Goal: Browse casually: Explore the website without a specific task or goal

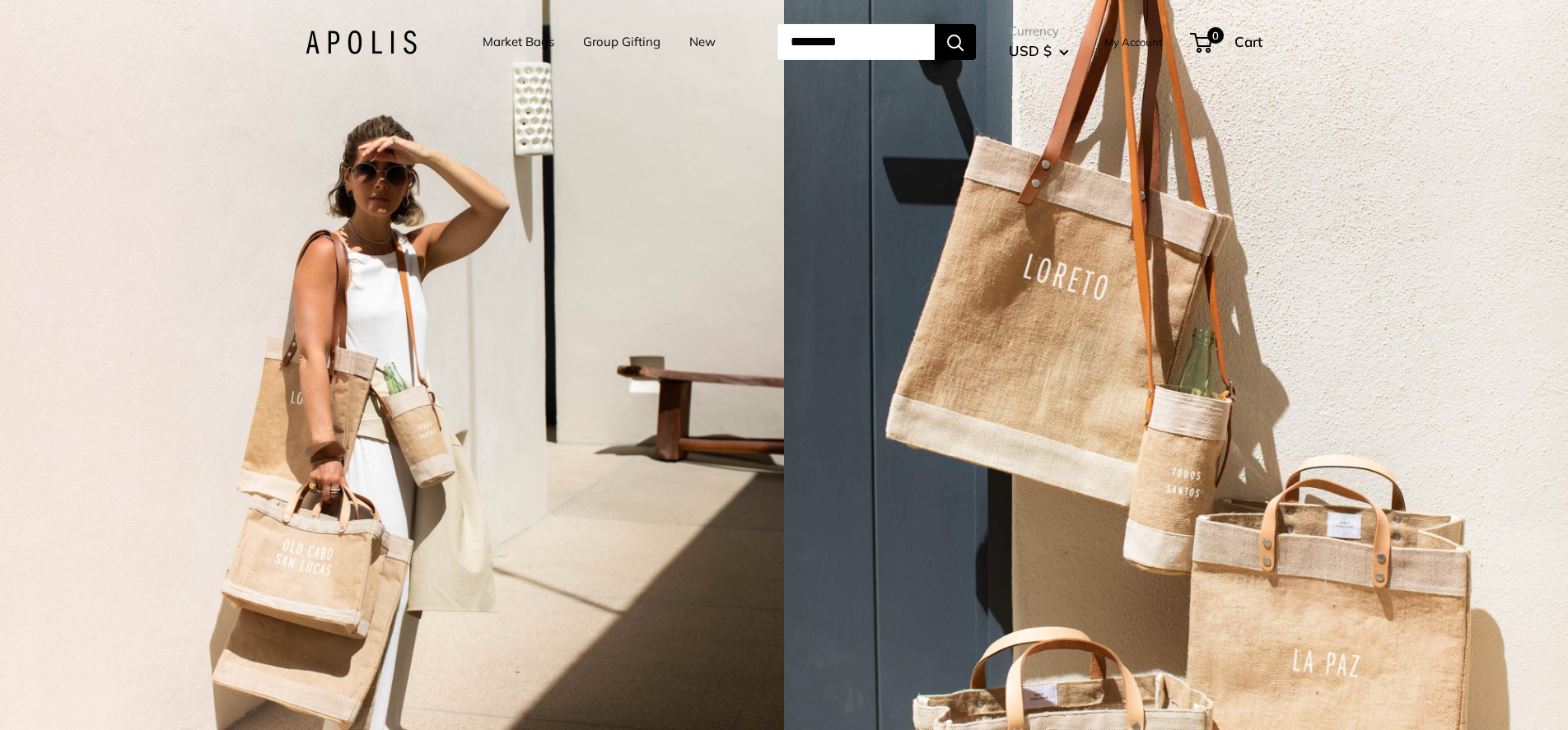
click at [523, 41] on link "Market Bags" at bounding box center [519, 42] width 71 height 23
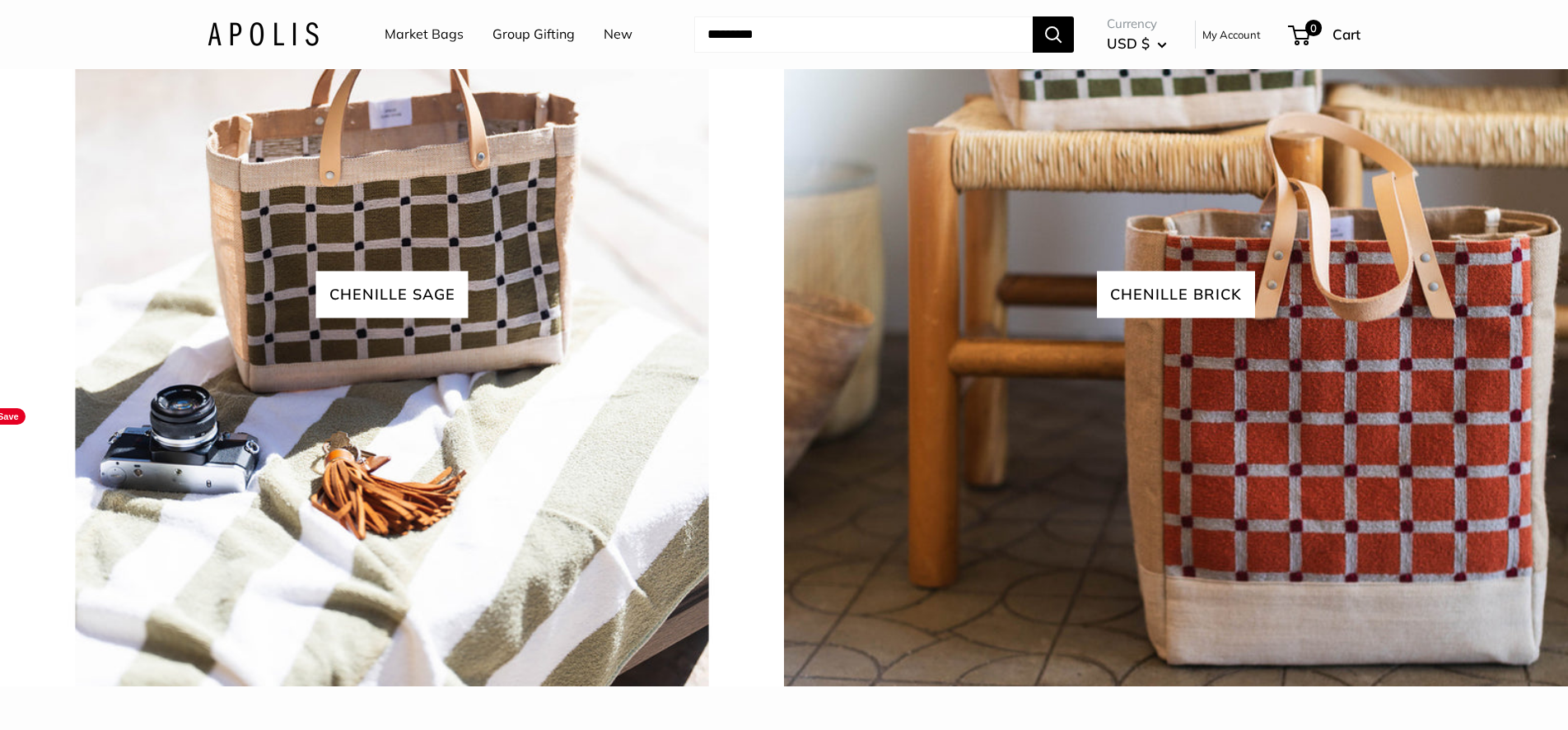
scroll to position [3916, 0]
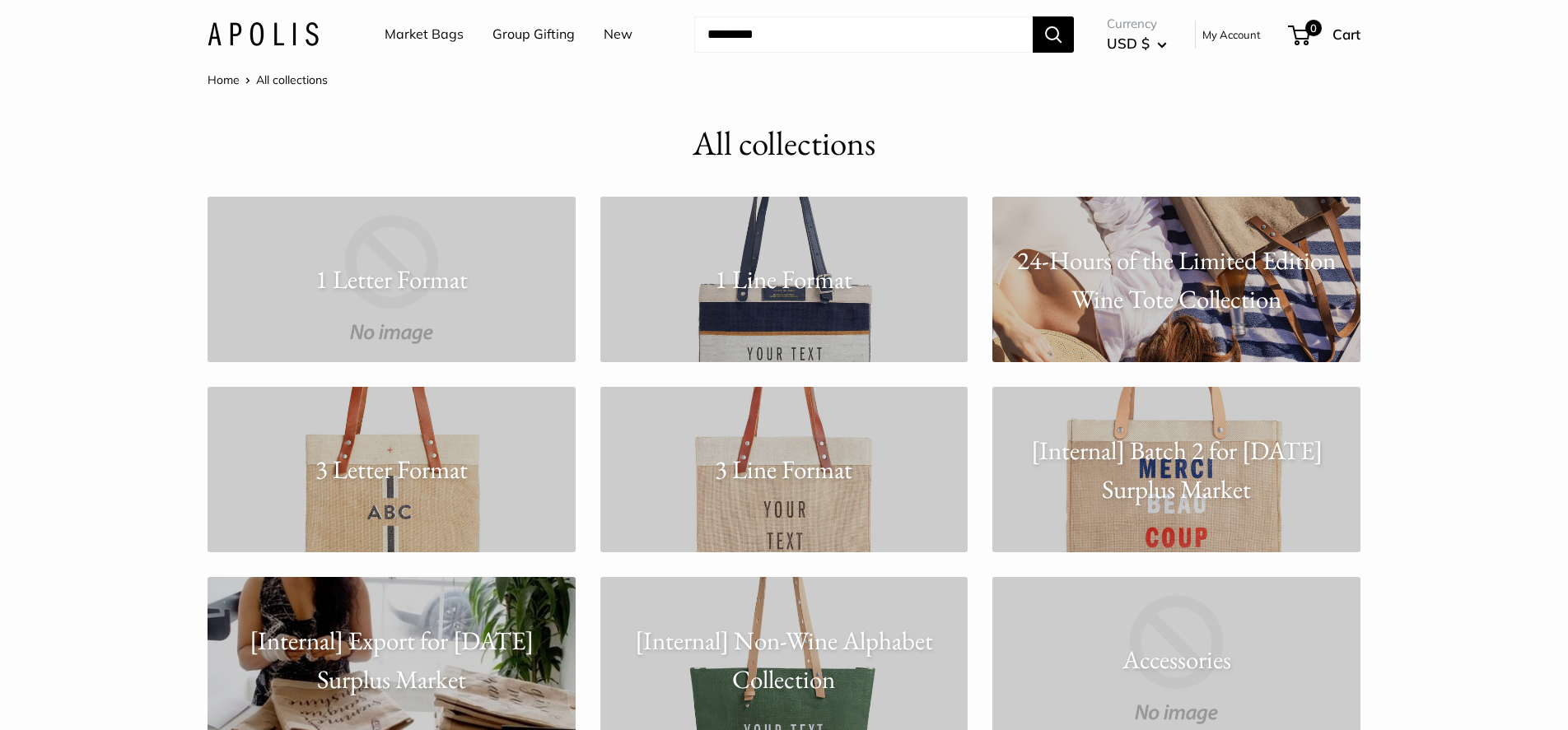
click at [611, 35] on link "New" at bounding box center [618, 34] width 29 height 25
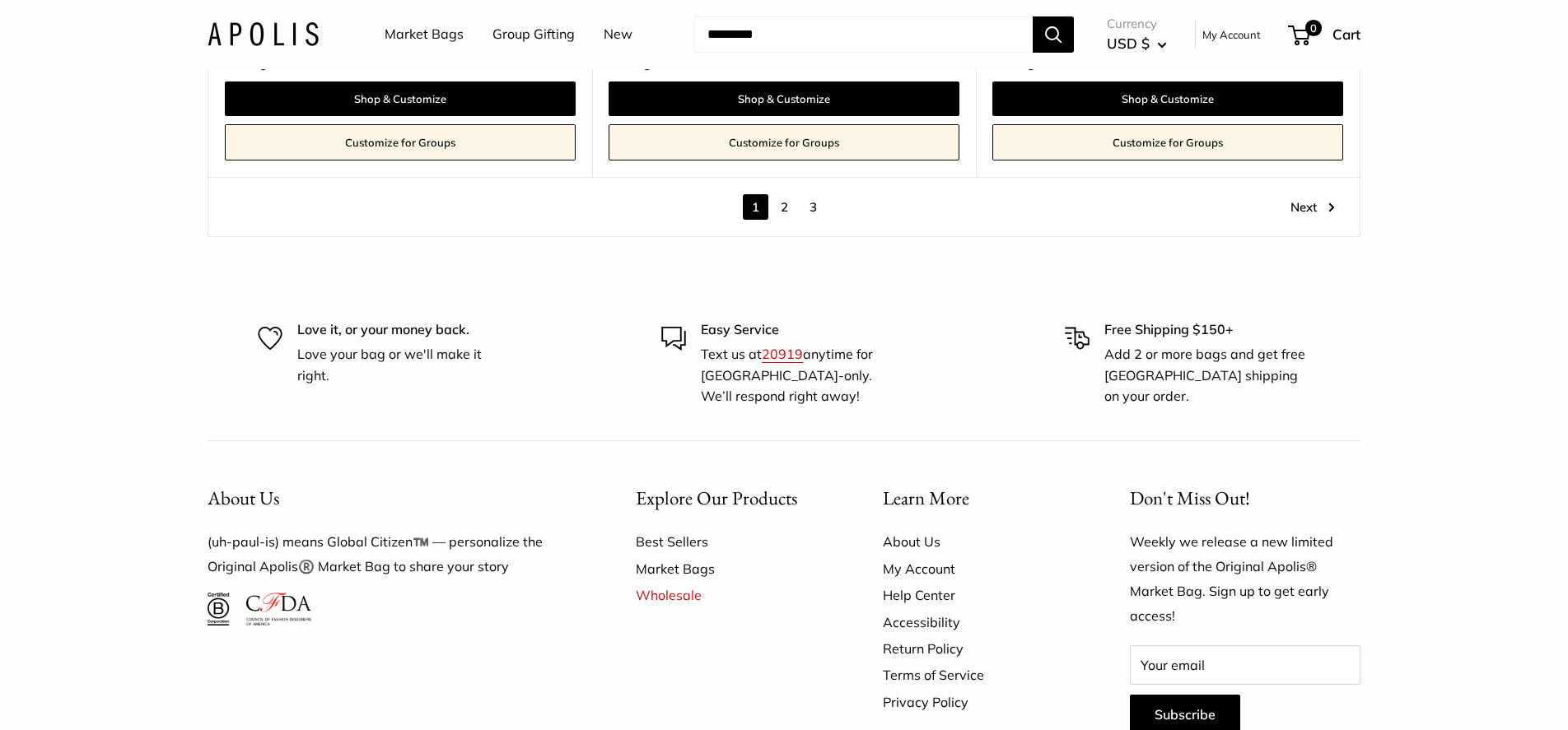
scroll to position [9544, 0]
click at [781, 208] on link "2" at bounding box center [785, 208] width 26 height 25
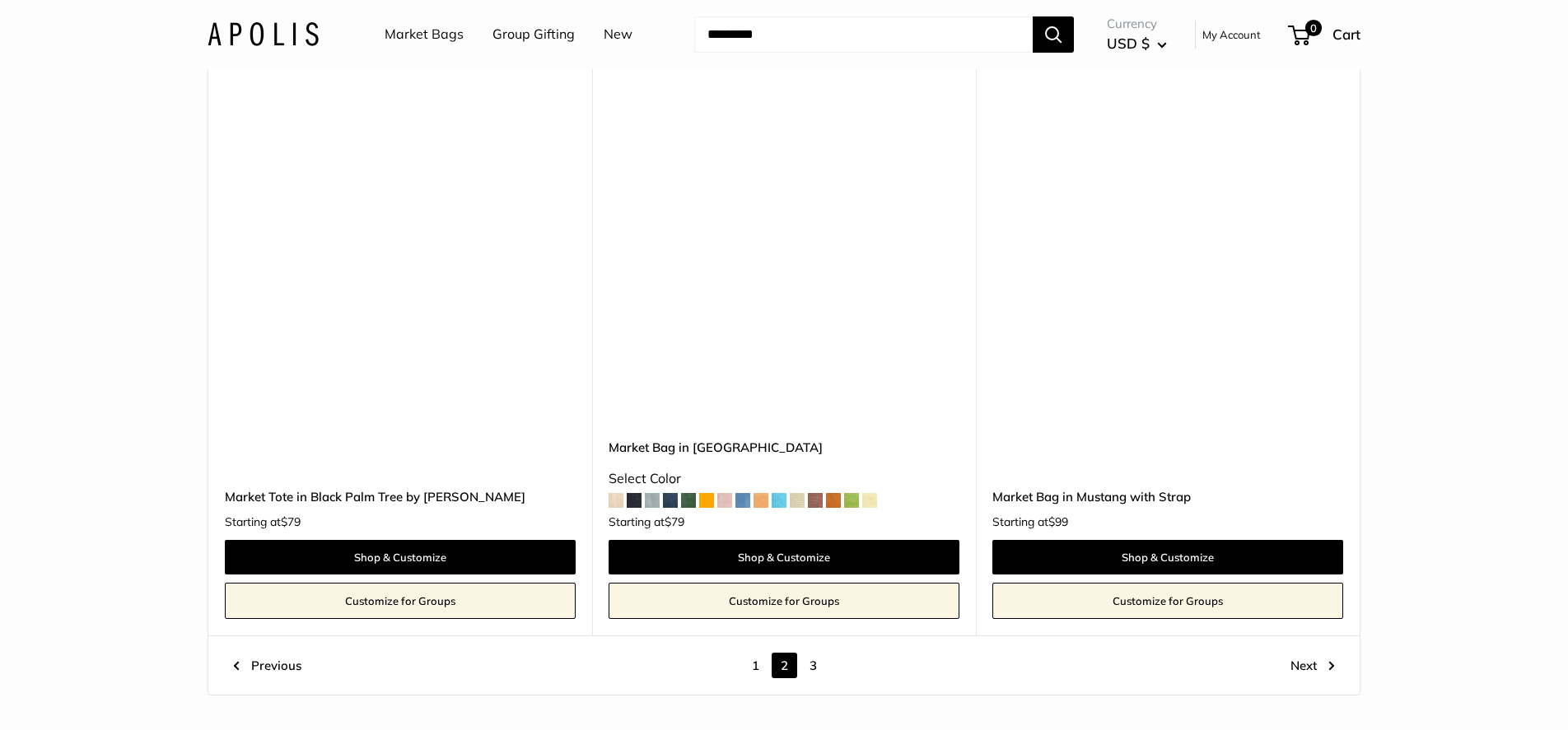
scroll to position [9198, 0]
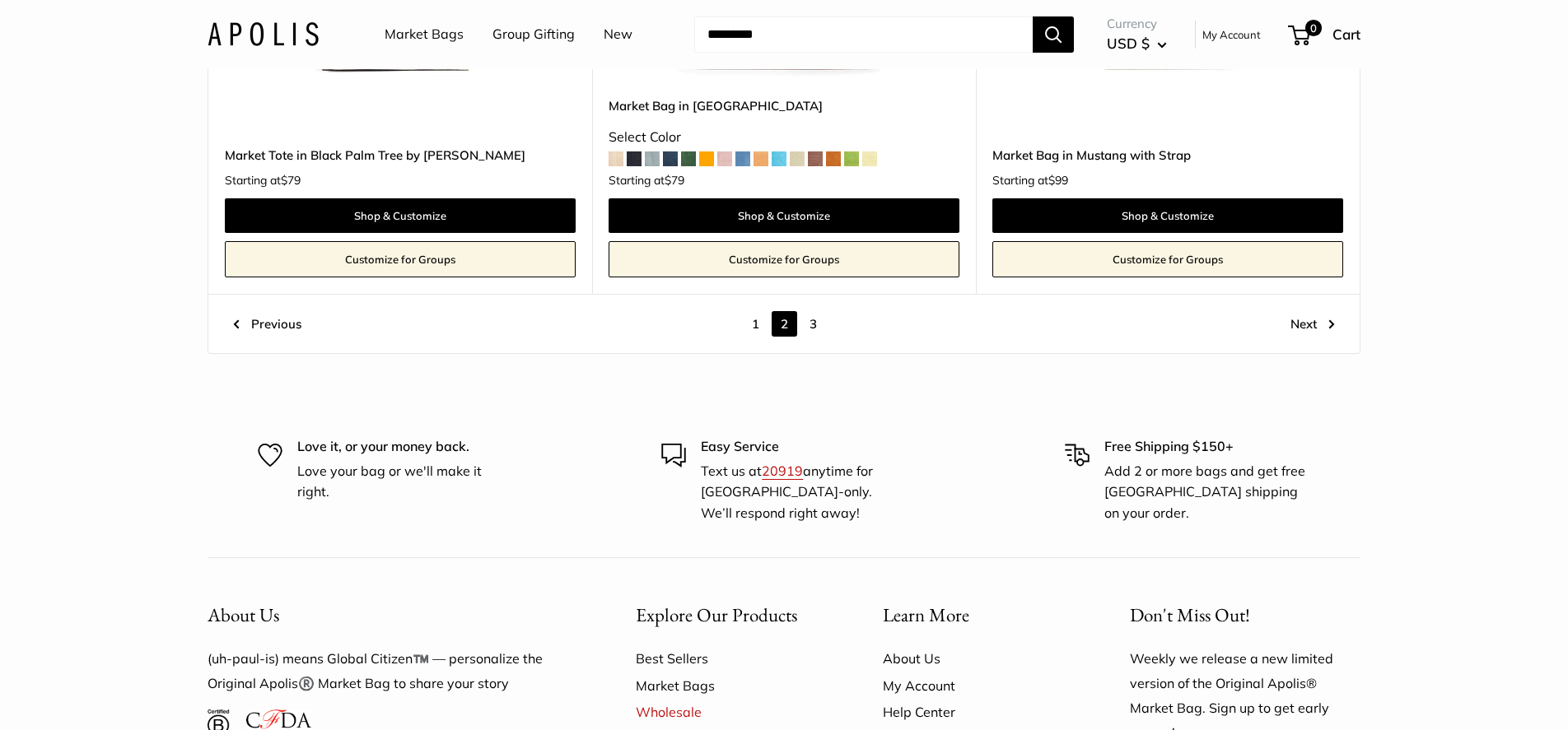
click at [1305, 325] on link "Next" at bounding box center [1313, 324] width 44 height 25
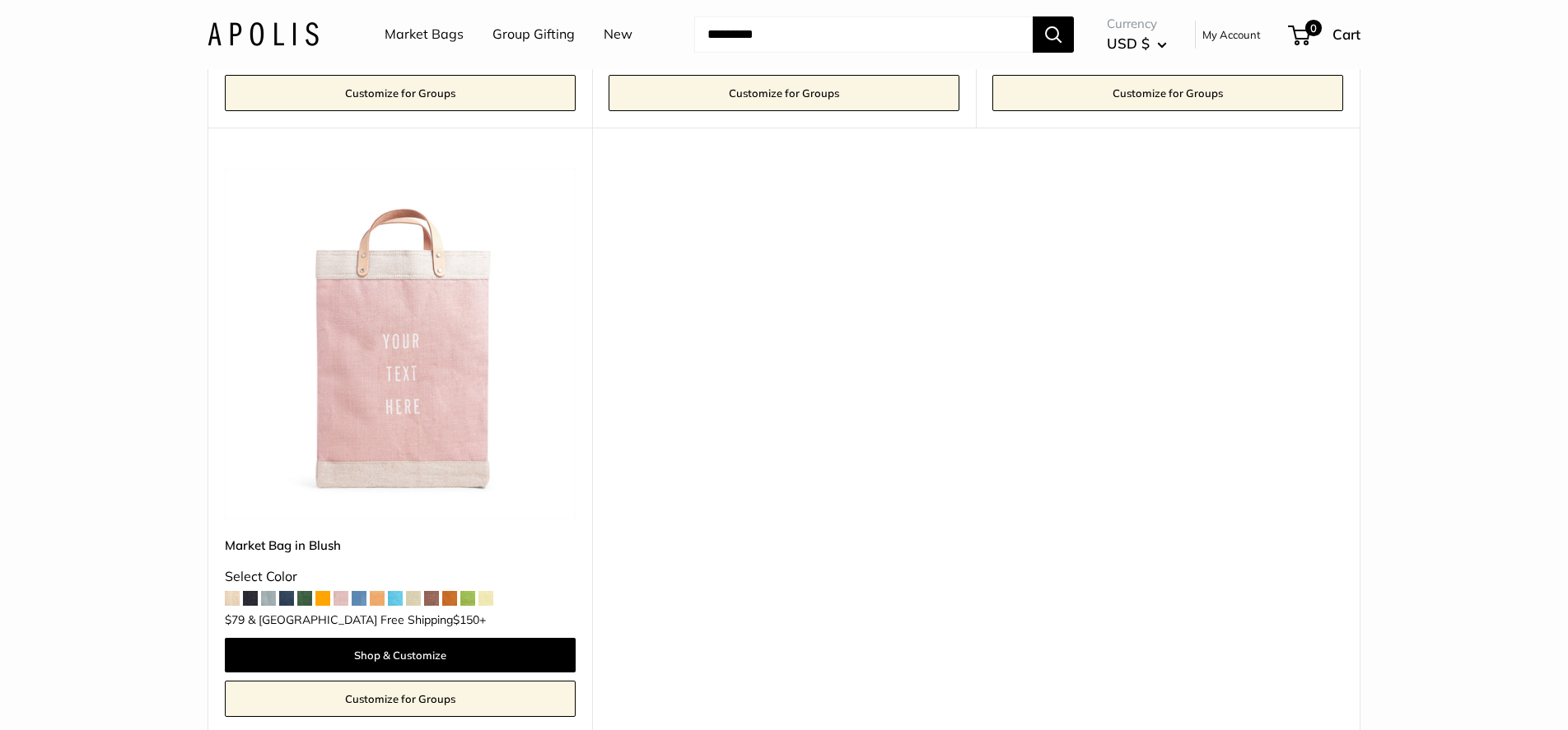
scroll to position [1704, 0]
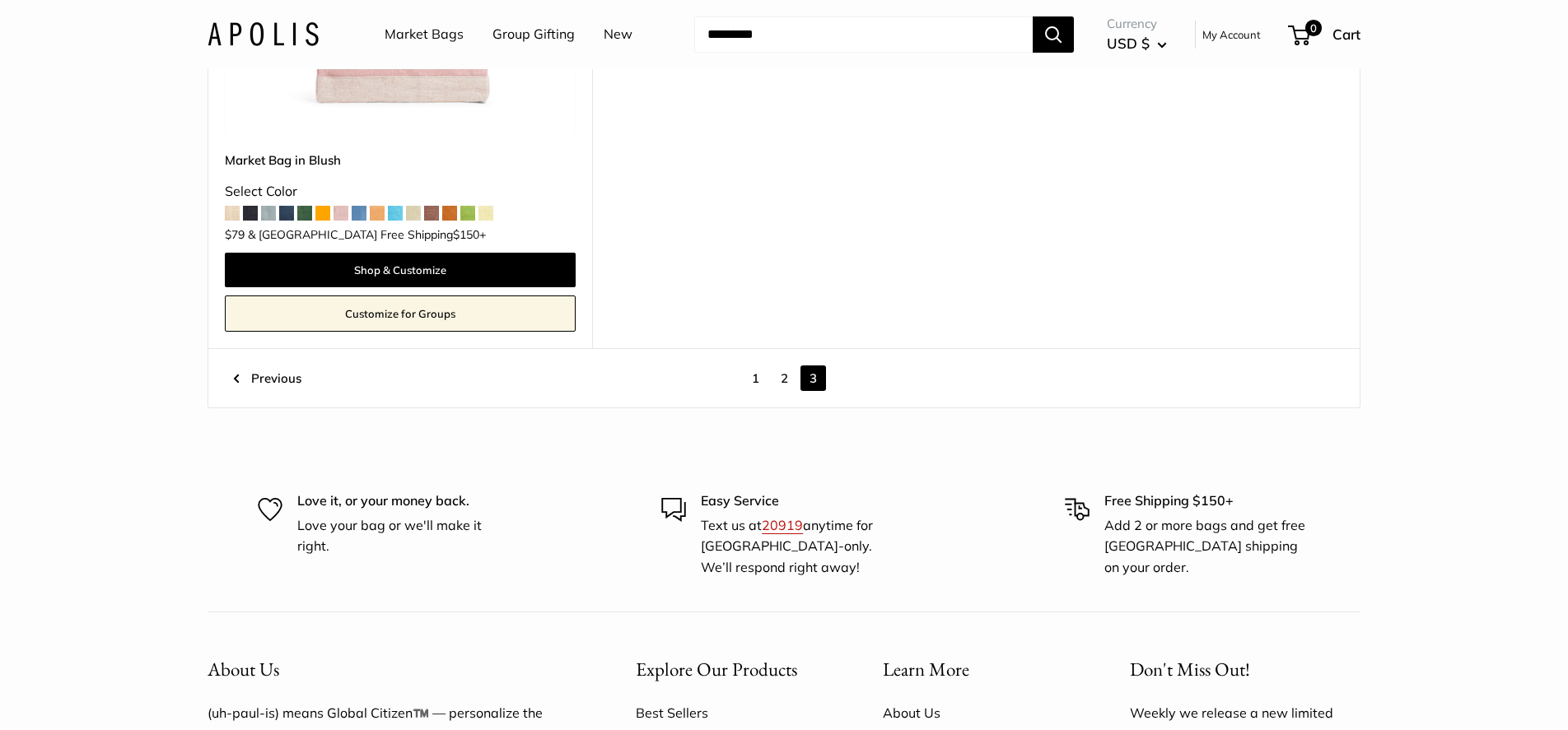
click at [753, 382] on link "1" at bounding box center [756, 378] width 26 height 25
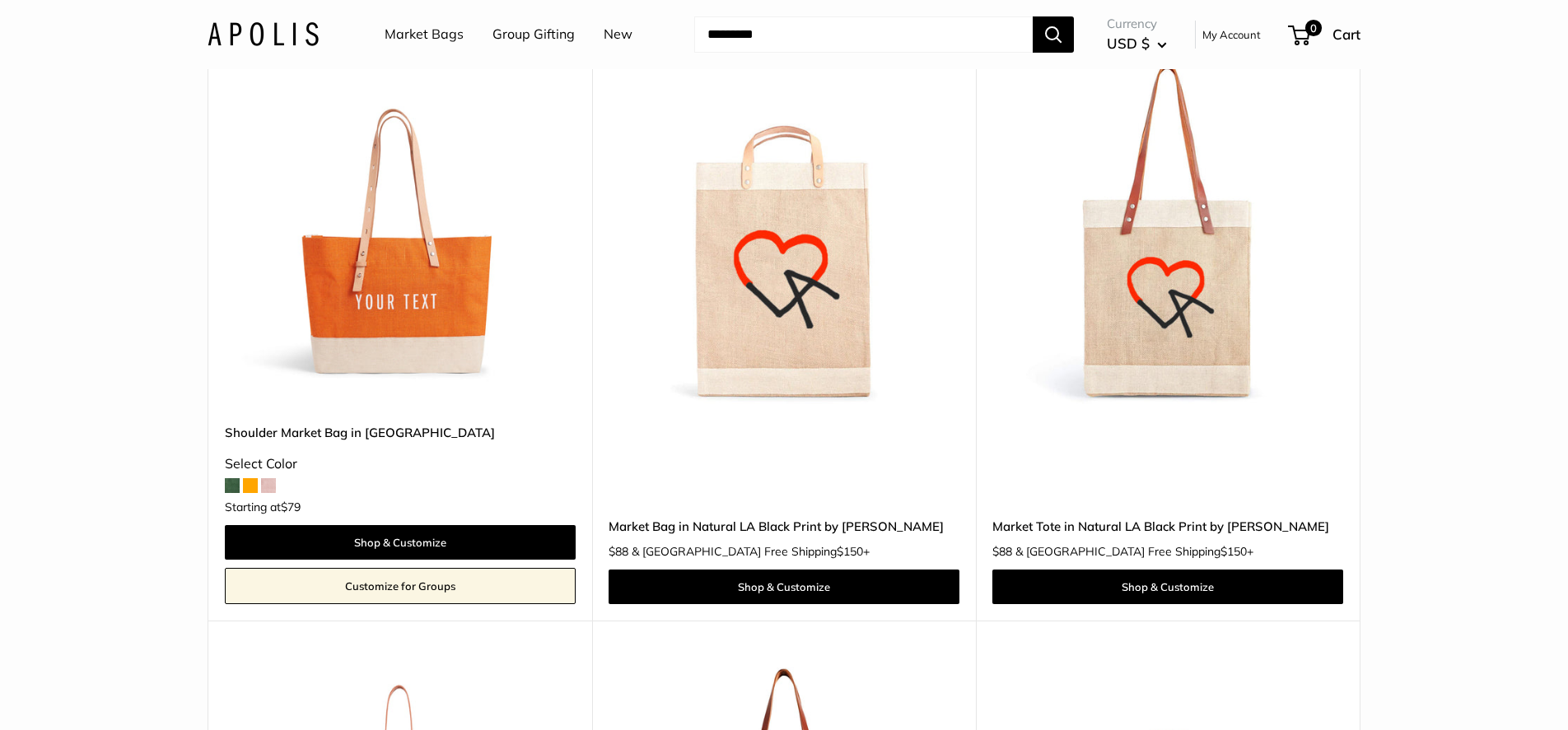
scroll to position [7909, 0]
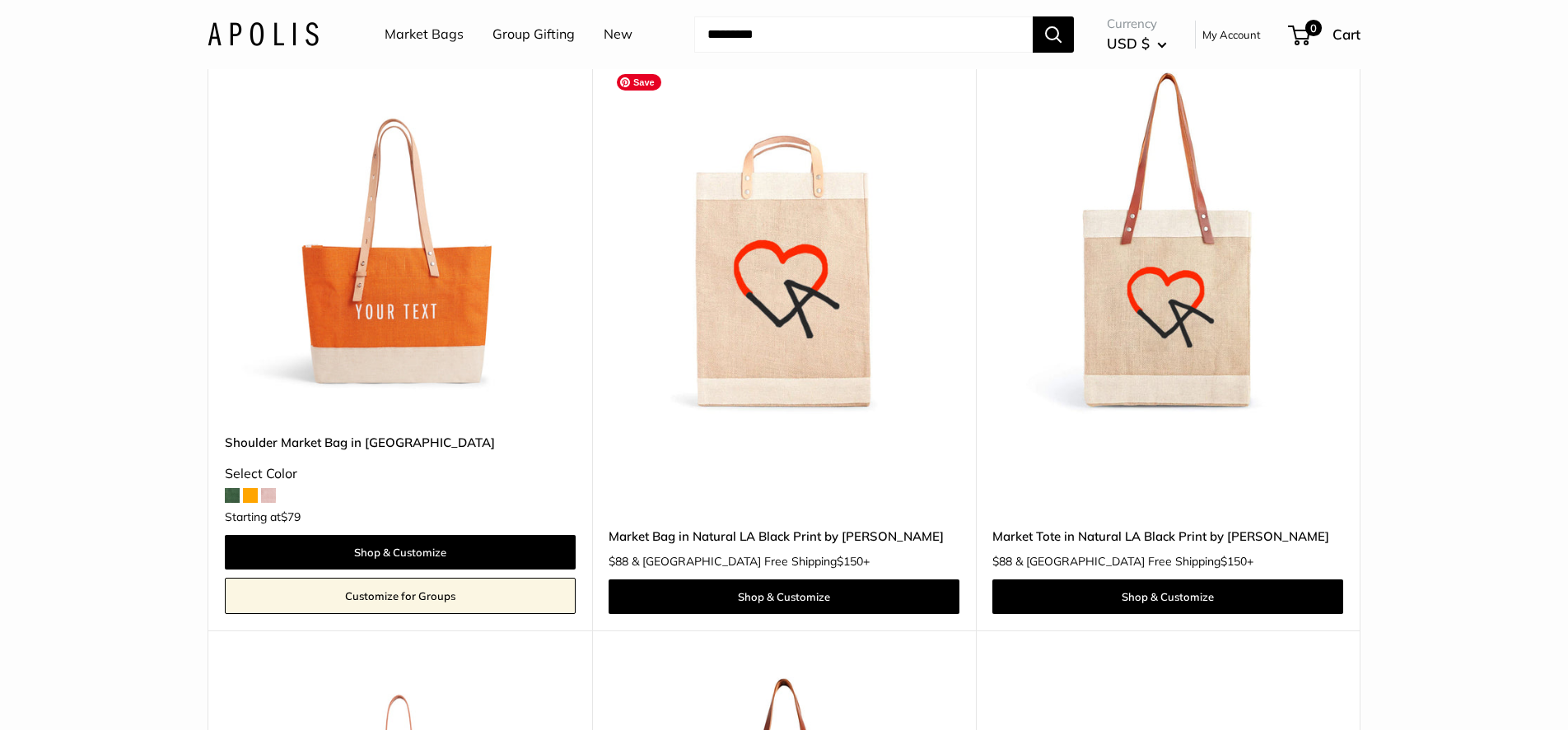
click at [0, 0] on img at bounding box center [0, 0] width 0 height 0
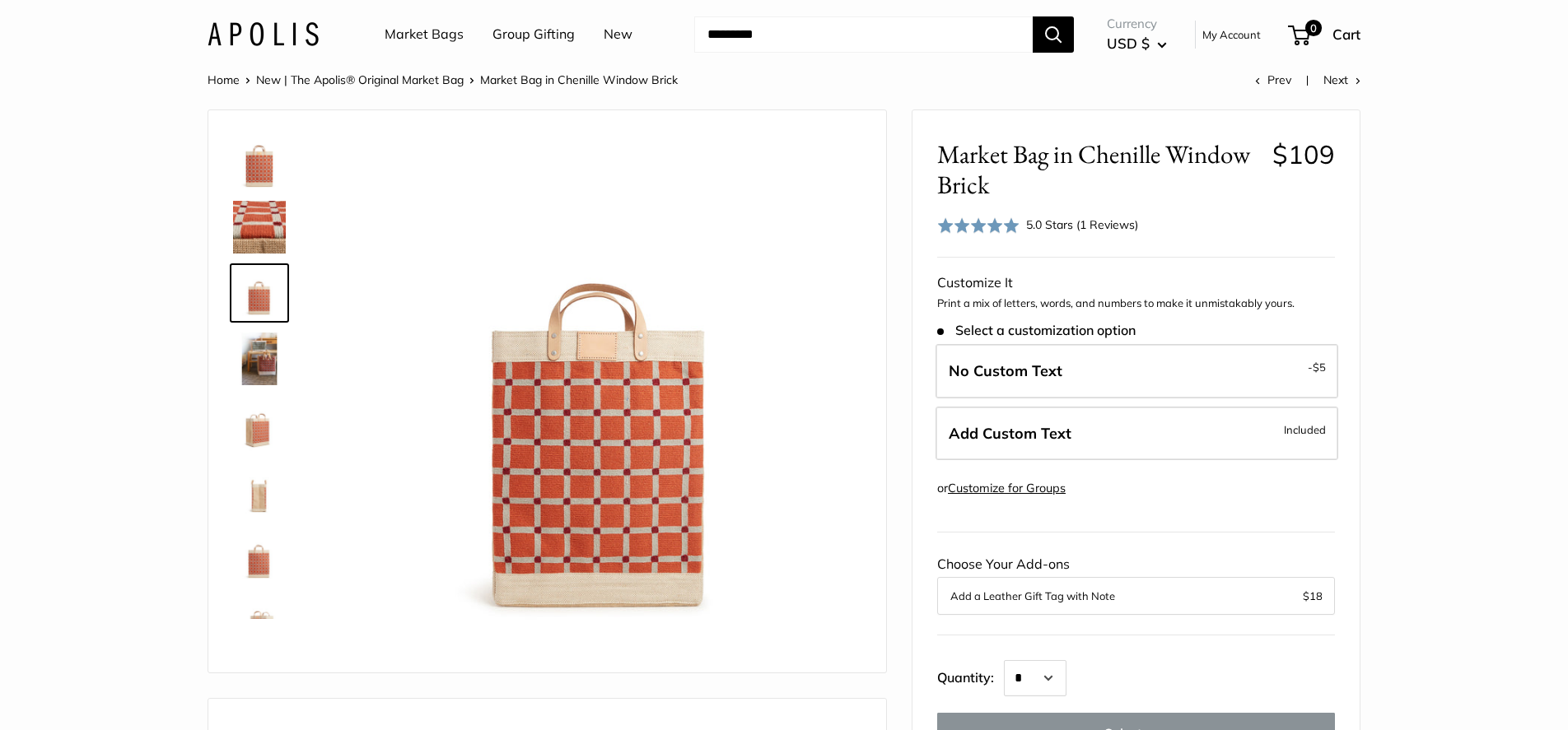
click at [260, 353] on img at bounding box center [259, 359] width 53 height 53
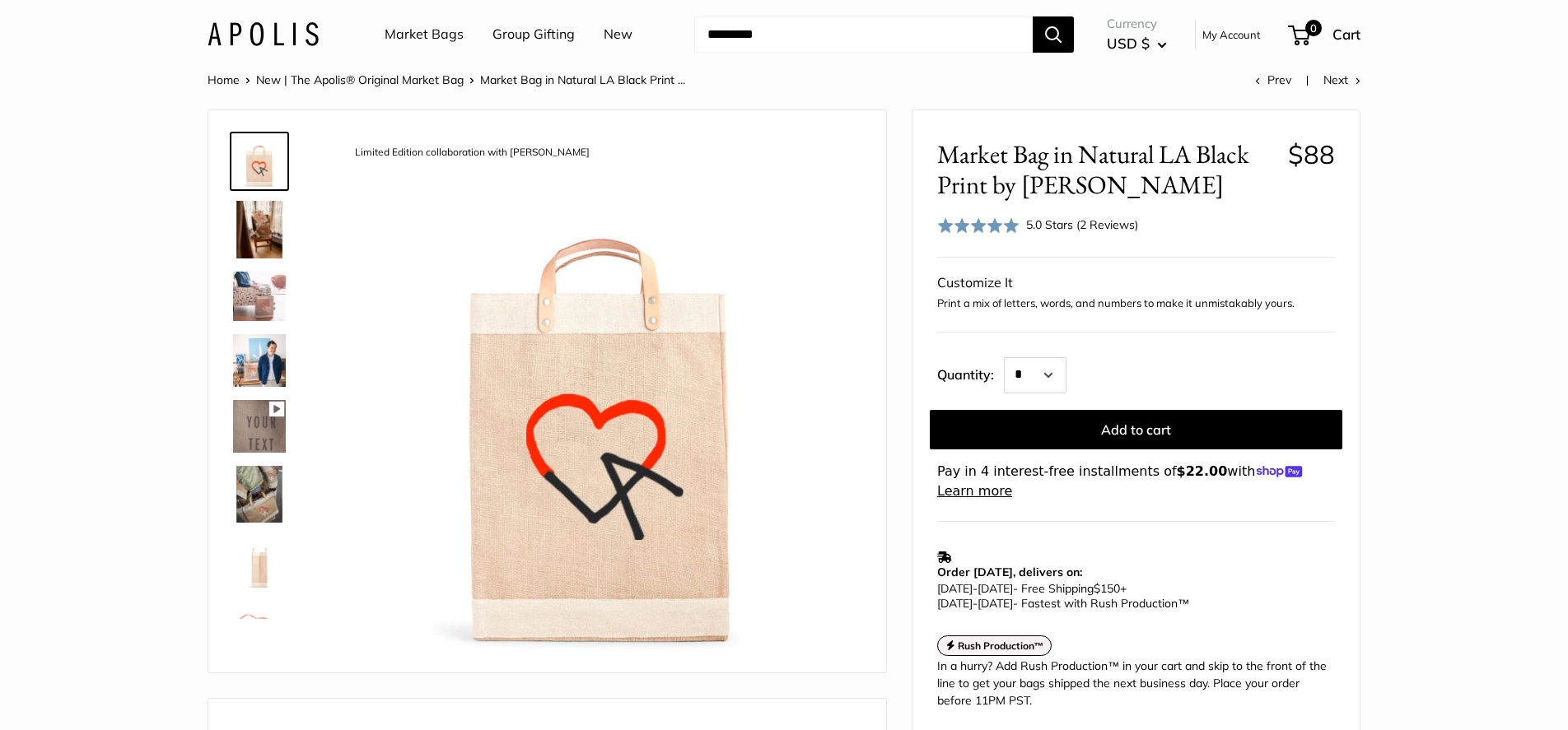
click at [246, 231] on img at bounding box center [259, 229] width 53 height 58
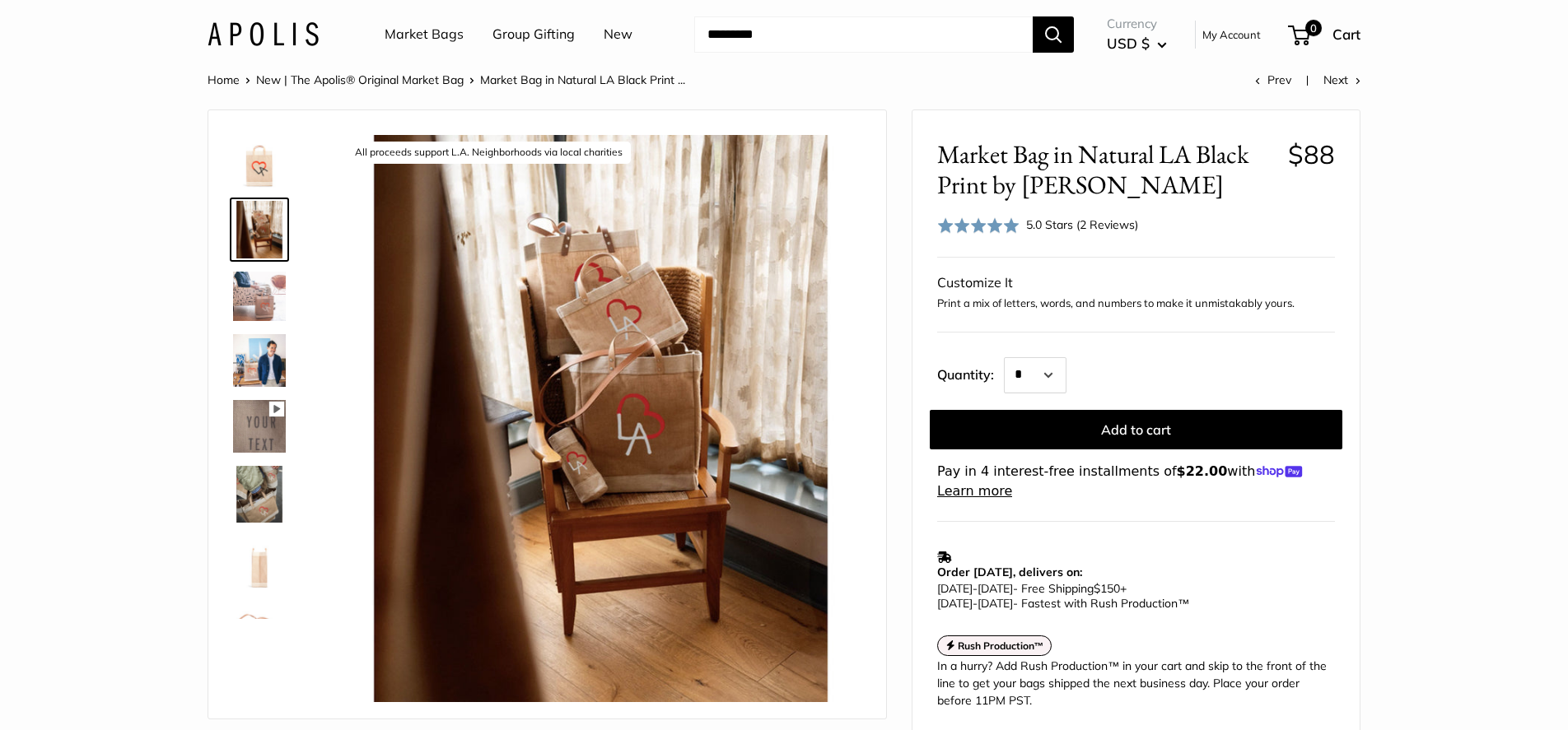
click at [243, 294] on img at bounding box center [259, 297] width 53 height 49
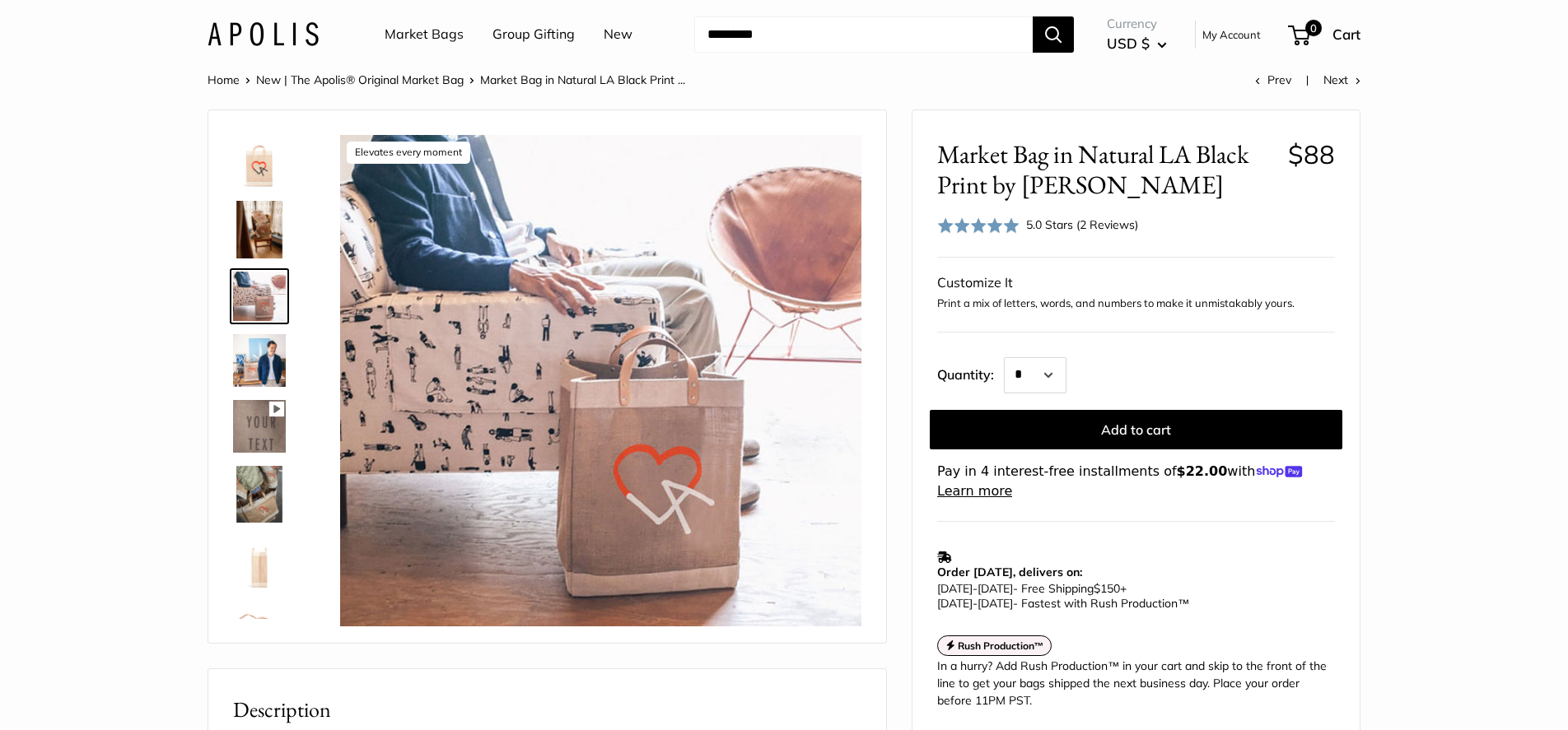
click at [263, 370] on img at bounding box center [259, 360] width 53 height 53
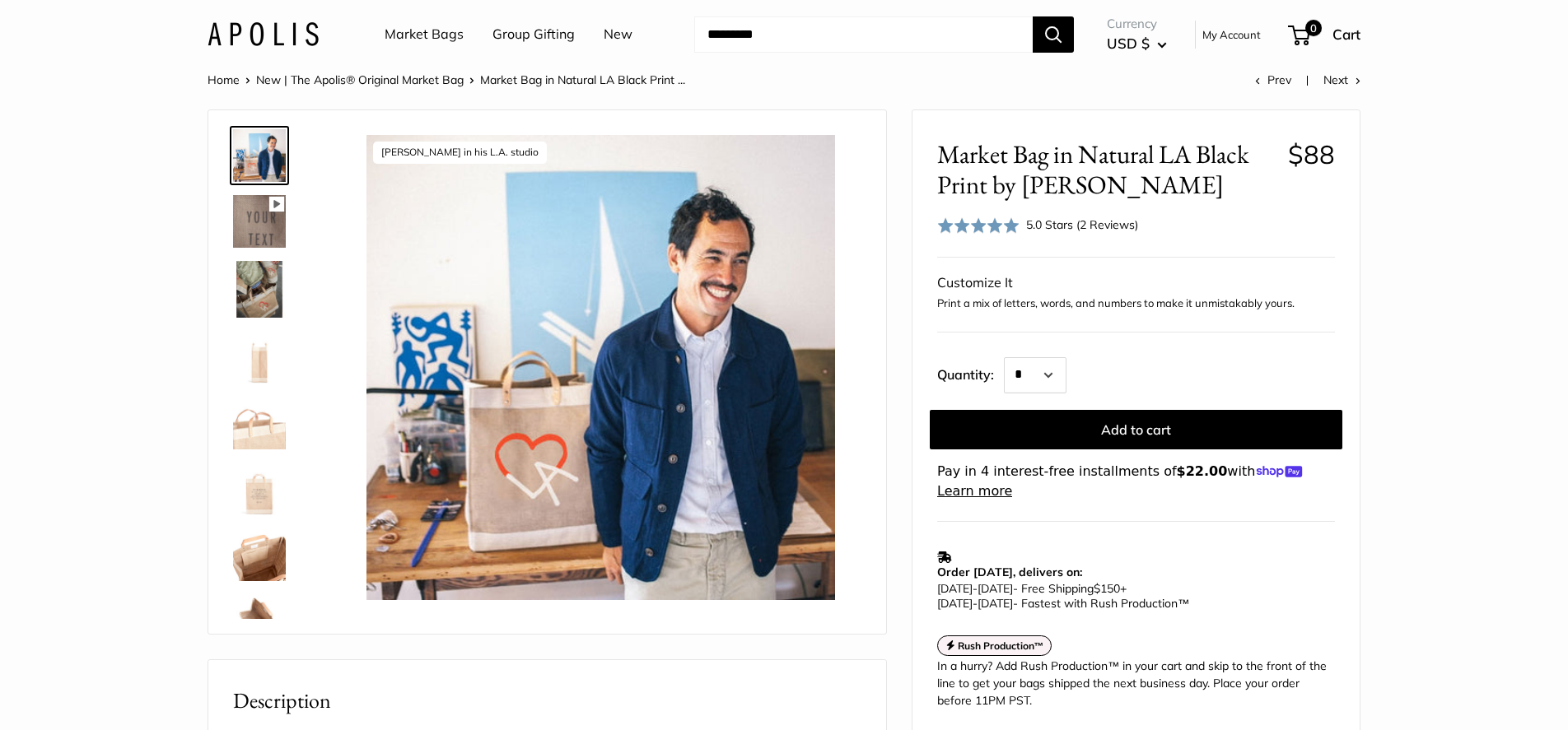
scroll to position [243, 0]
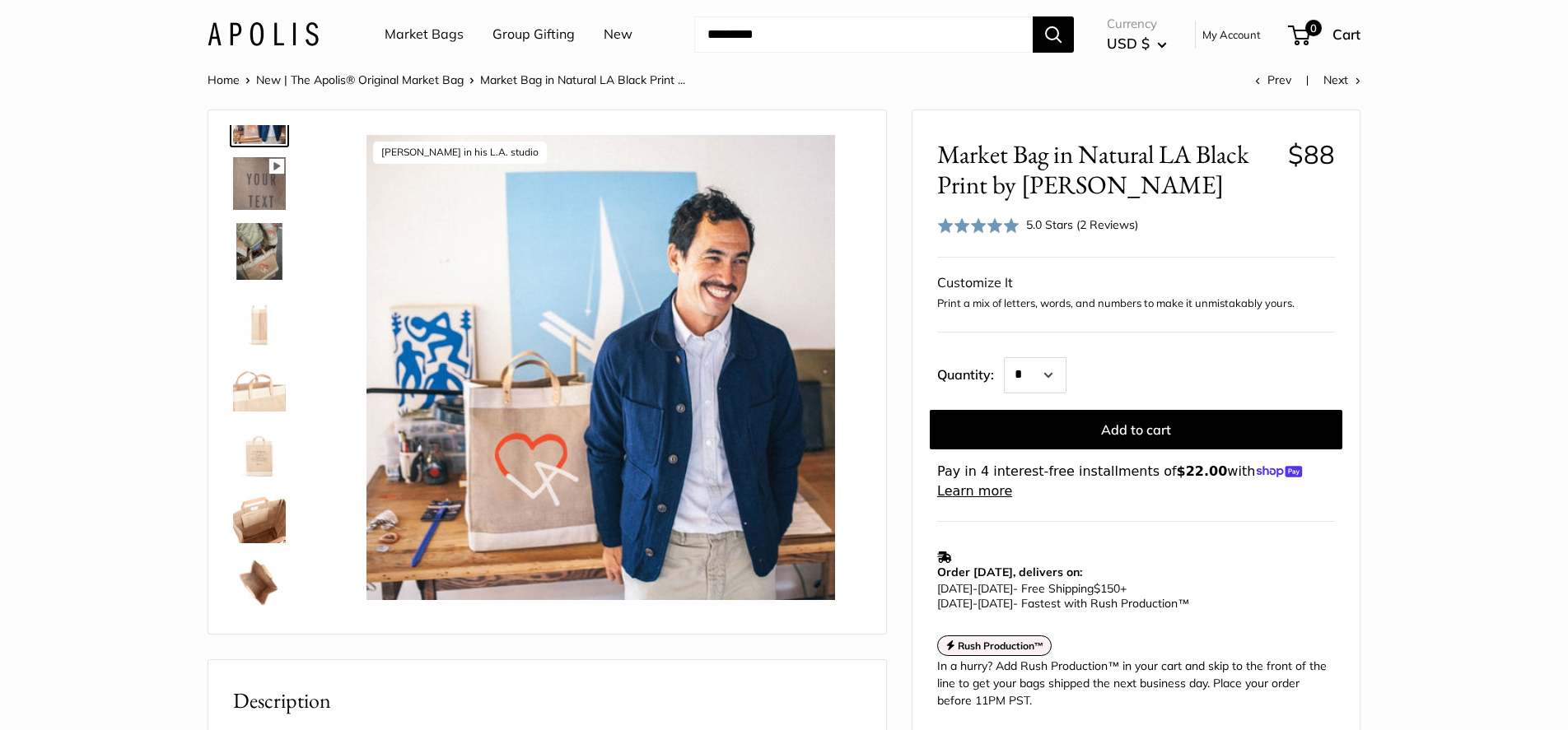
click at [263, 511] on img at bounding box center [259, 517] width 53 height 53
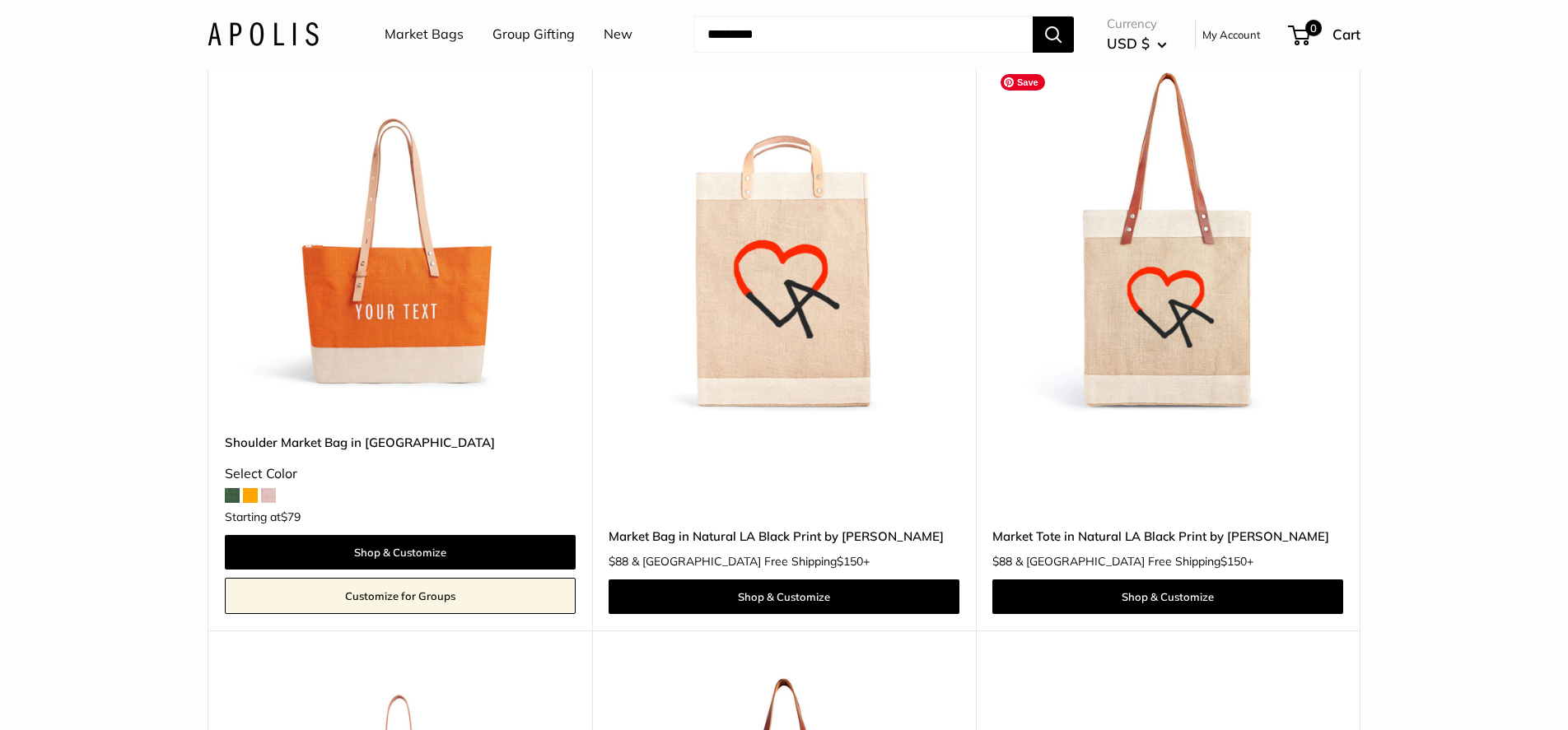
click at [0, 0] on img at bounding box center [0, 0] width 0 height 0
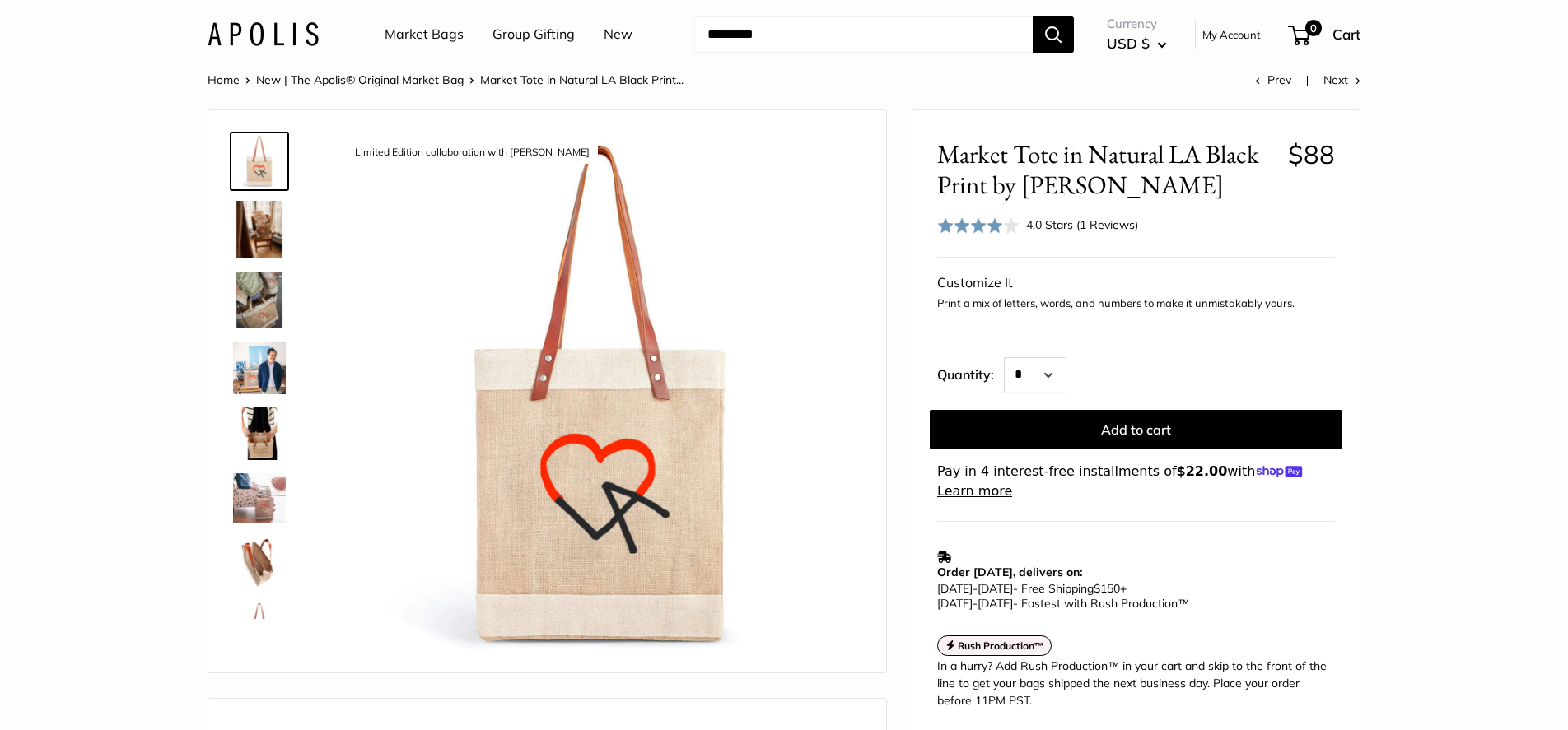
click at [259, 430] on img at bounding box center [259, 434] width 53 height 53
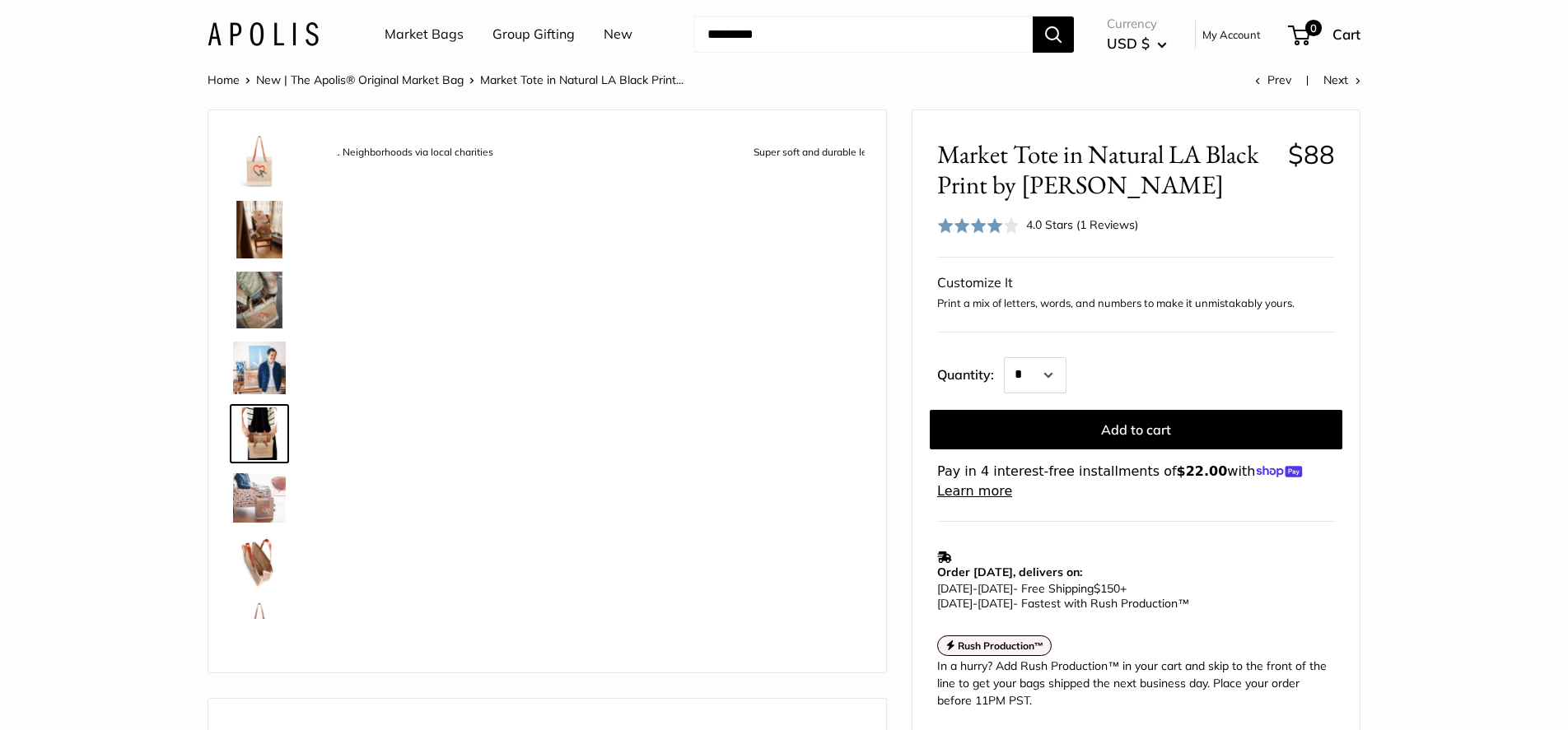
scroll to position [60, 0]
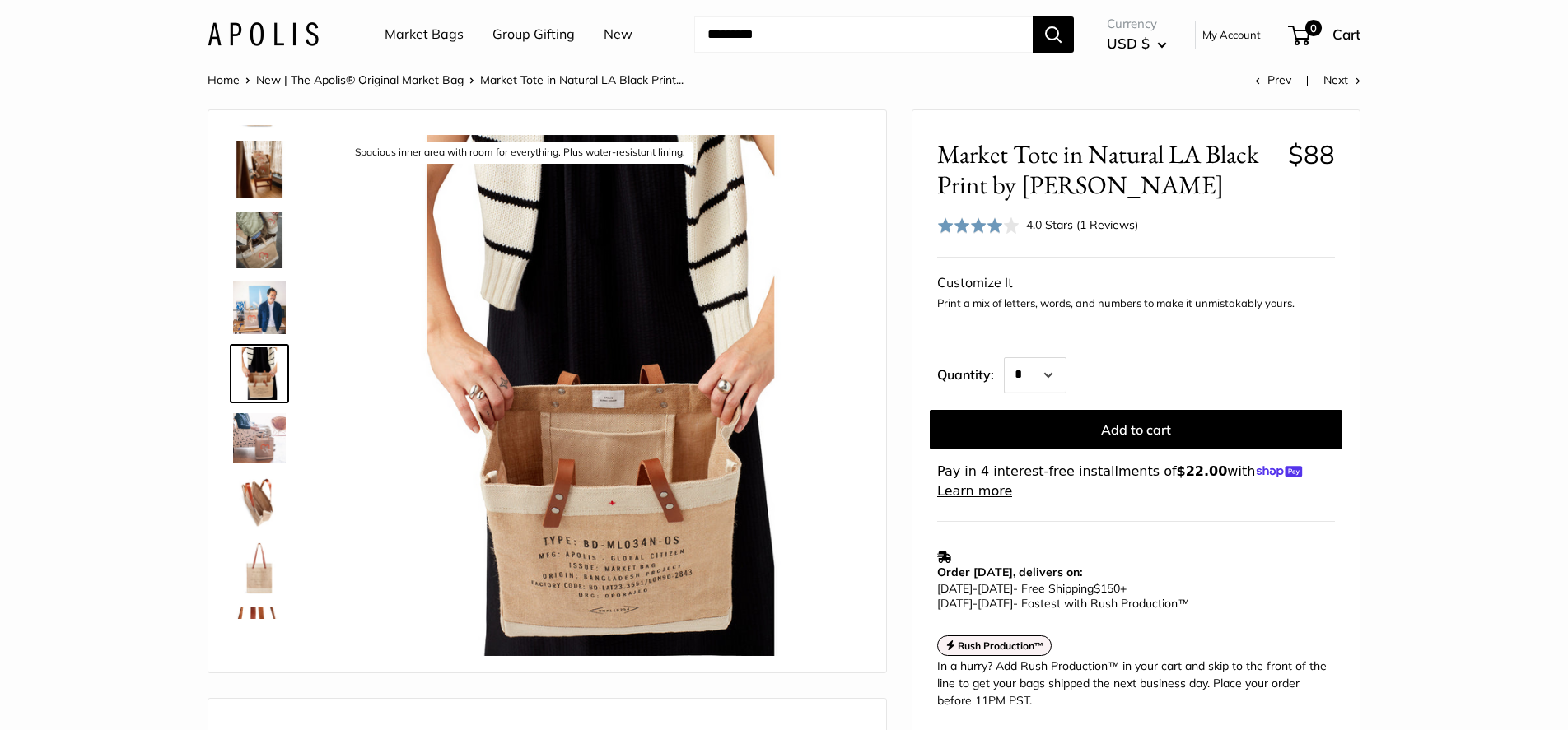
click at [261, 497] on img at bounding box center [259, 502] width 53 height 53
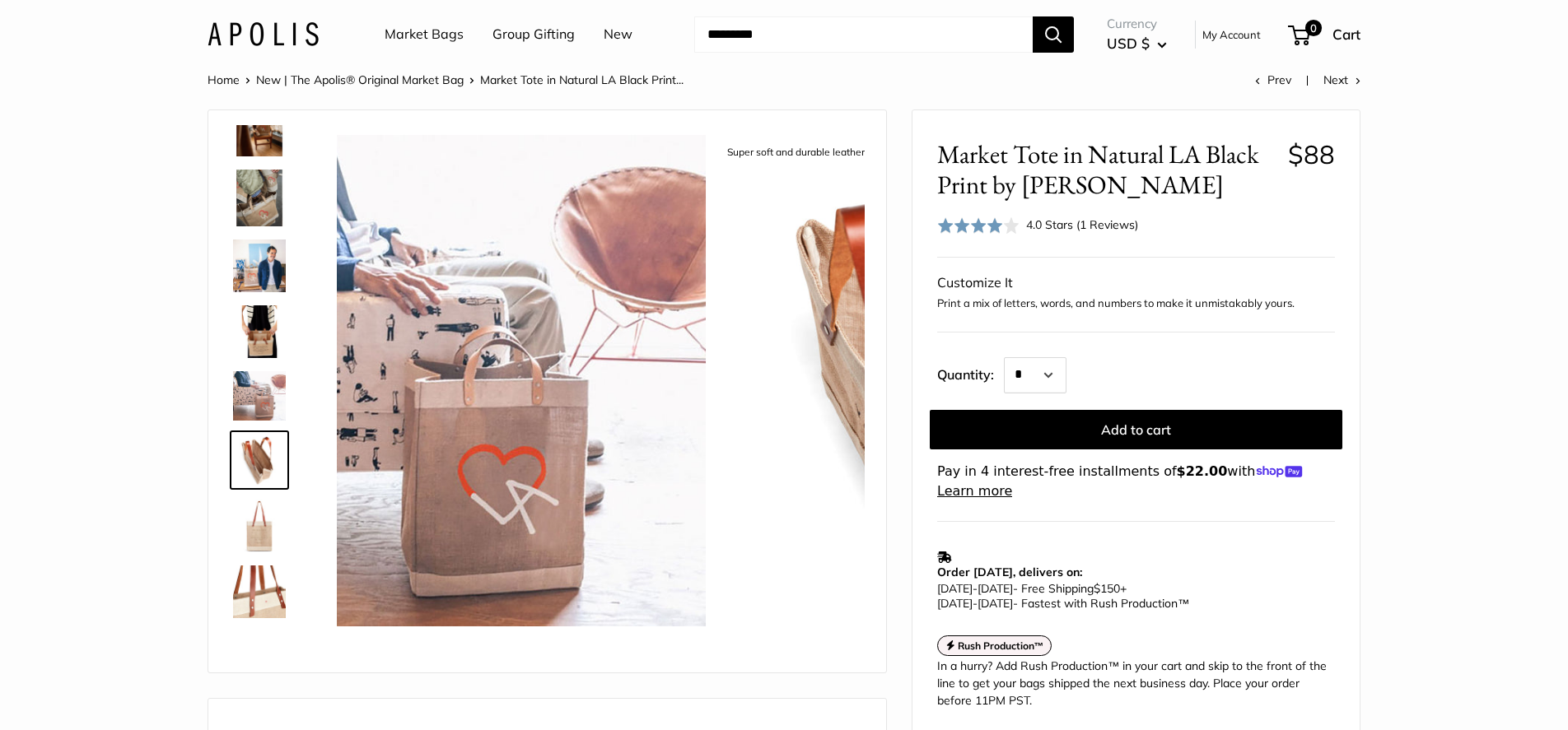
scroll to position [111, 0]
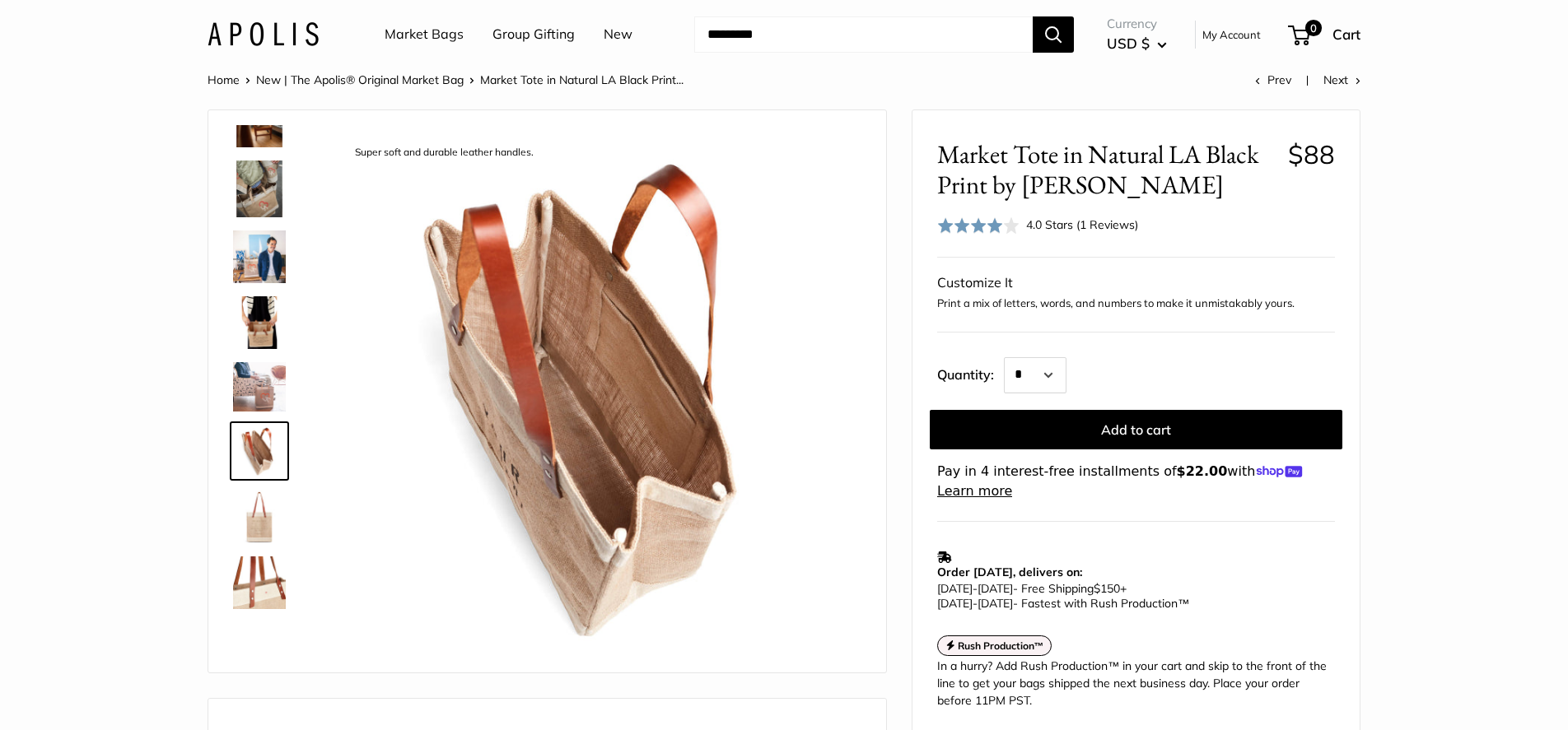
click at [261, 590] on img at bounding box center [259, 583] width 53 height 53
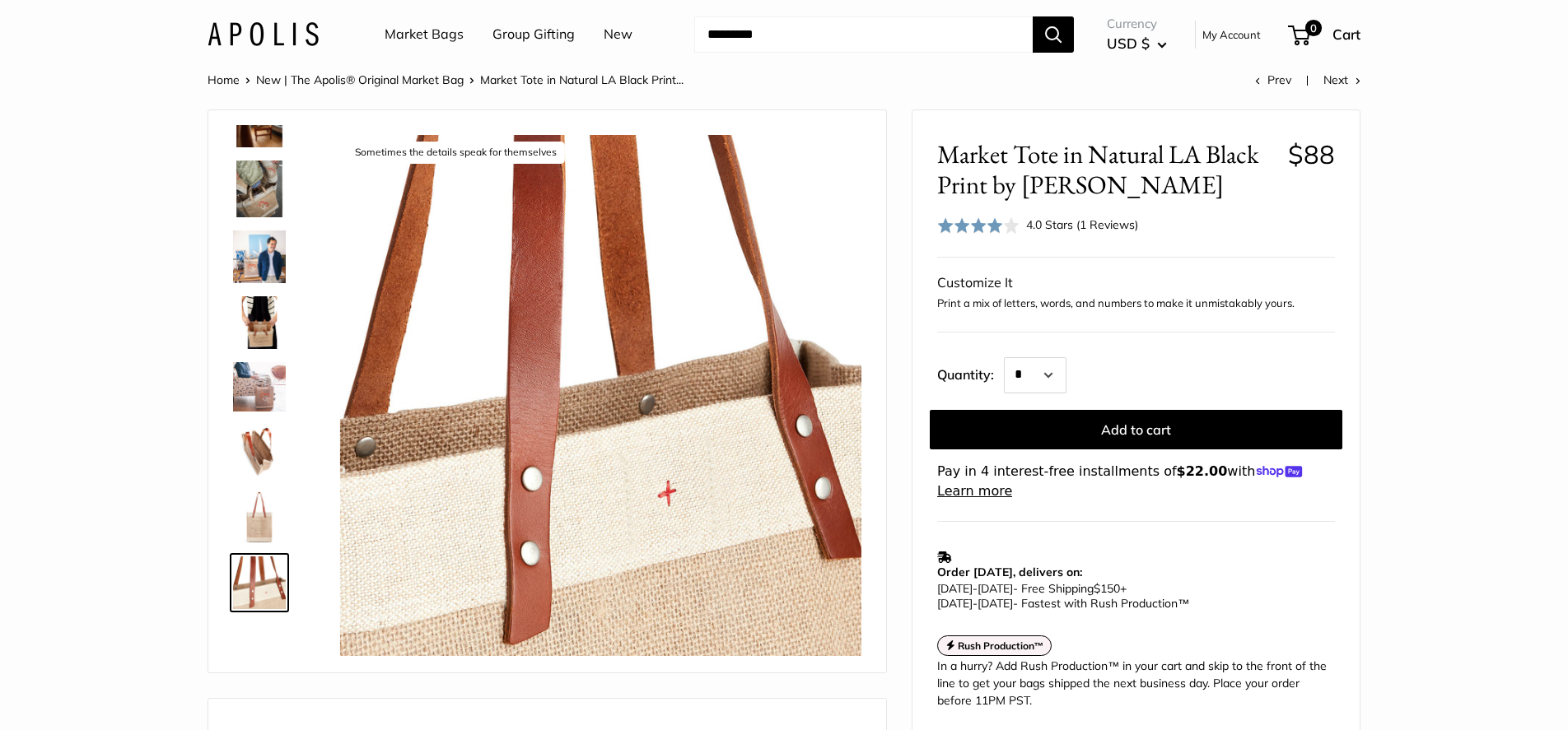
scroll to position [0, 0]
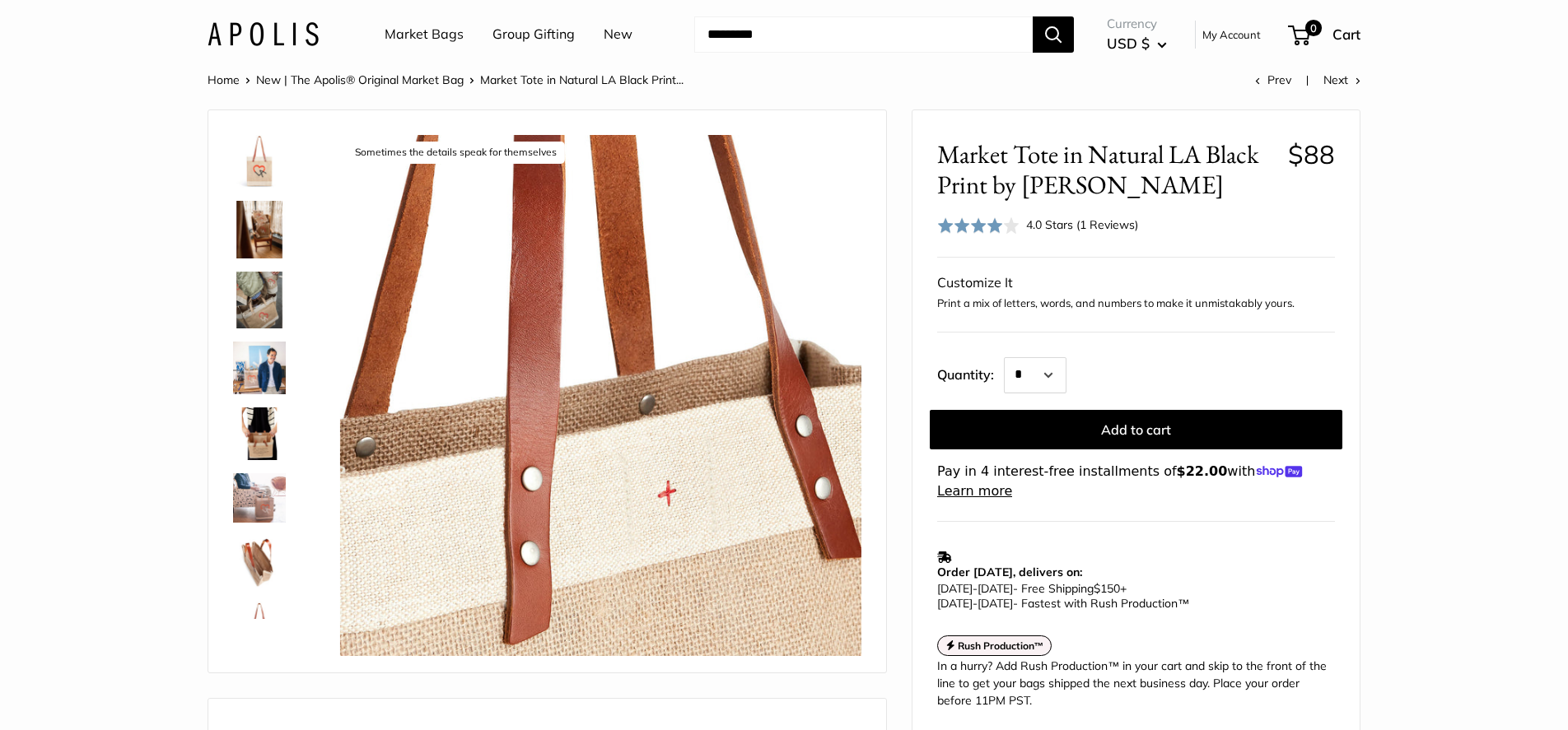
click at [265, 233] on img at bounding box center [259, 229] width 53 height 58
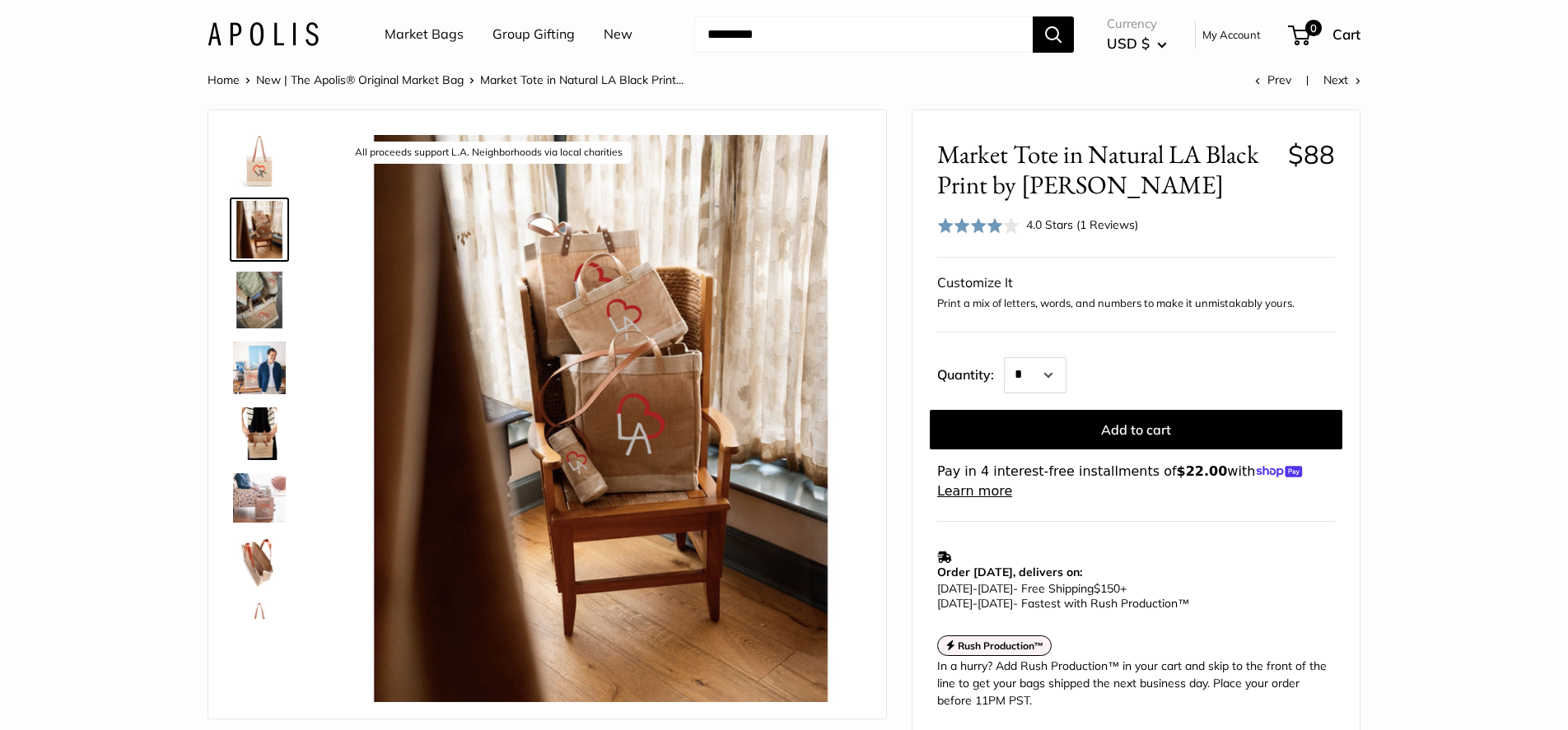
click at [261, 178] on img at bounding box center [259, 161] width 53 height 53
